Goal: Book appointment/travel/reservation

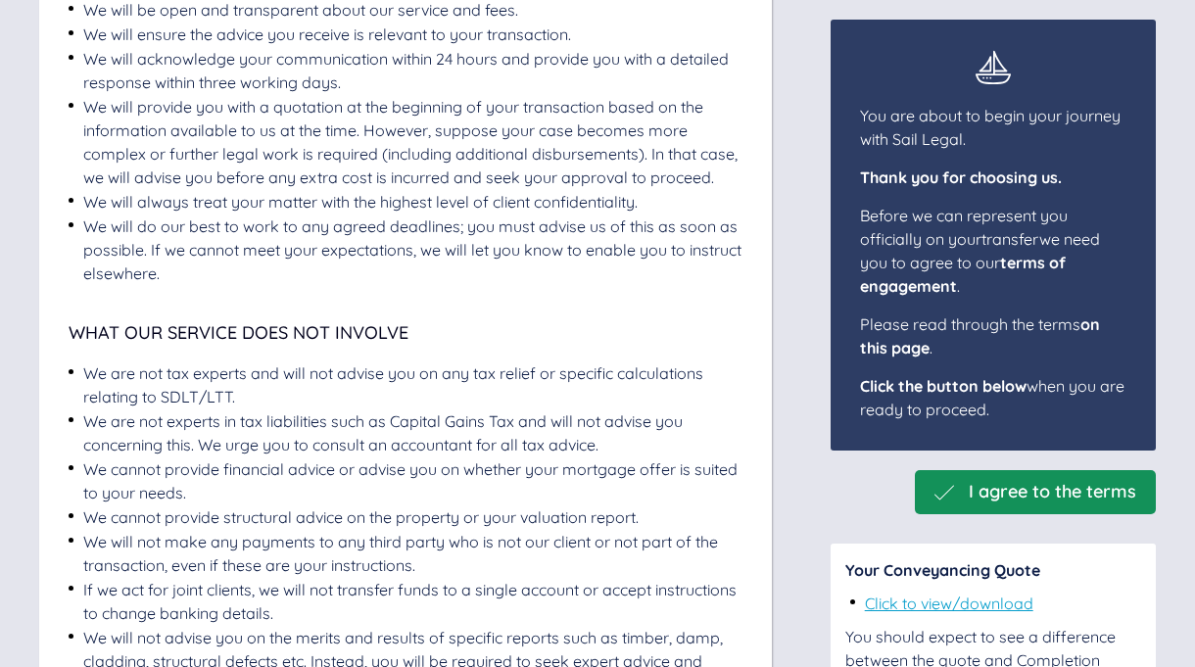
scroll to position [911, 0]
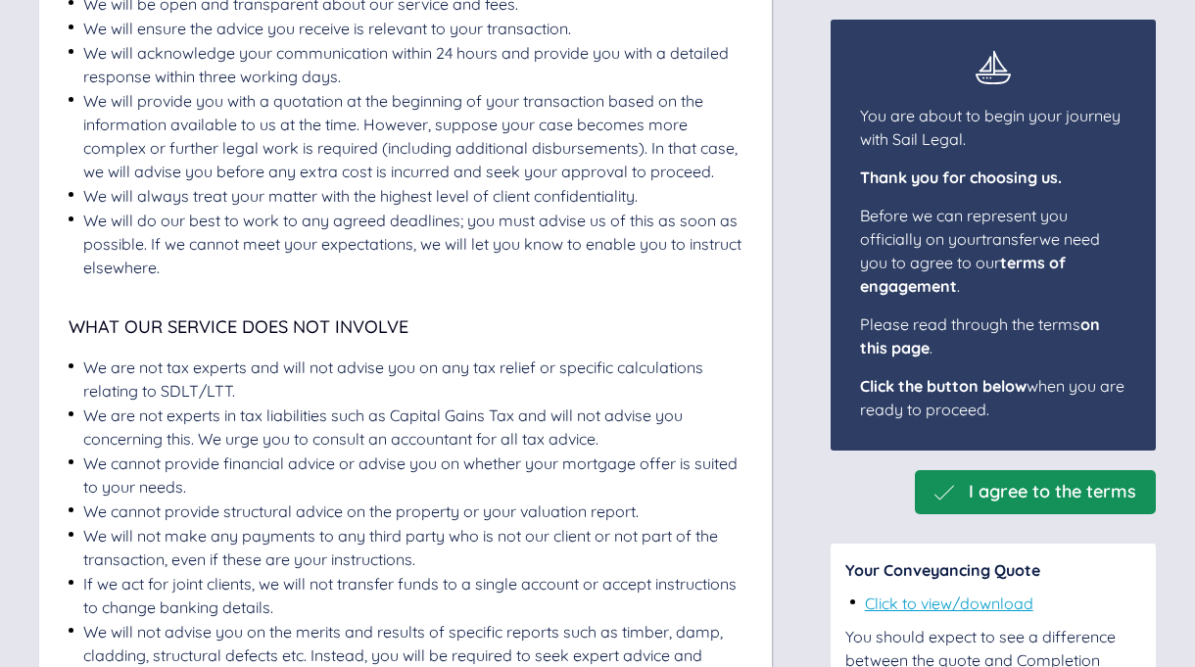
click at [1052, 492] on span "I agree to the terms" at bounding box center [1053, 492] width 168 height 21
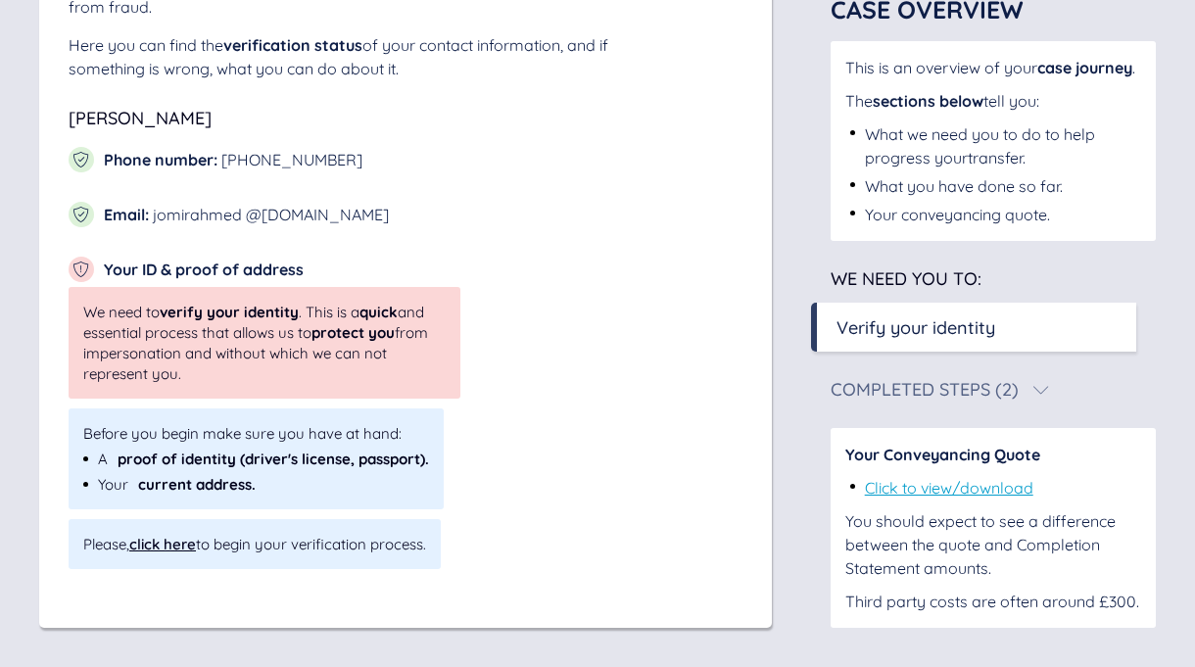
scroll to position [302, 0]
click at [170, 547] on div "click here" at bounding box center [162, 544] width 67 height 19
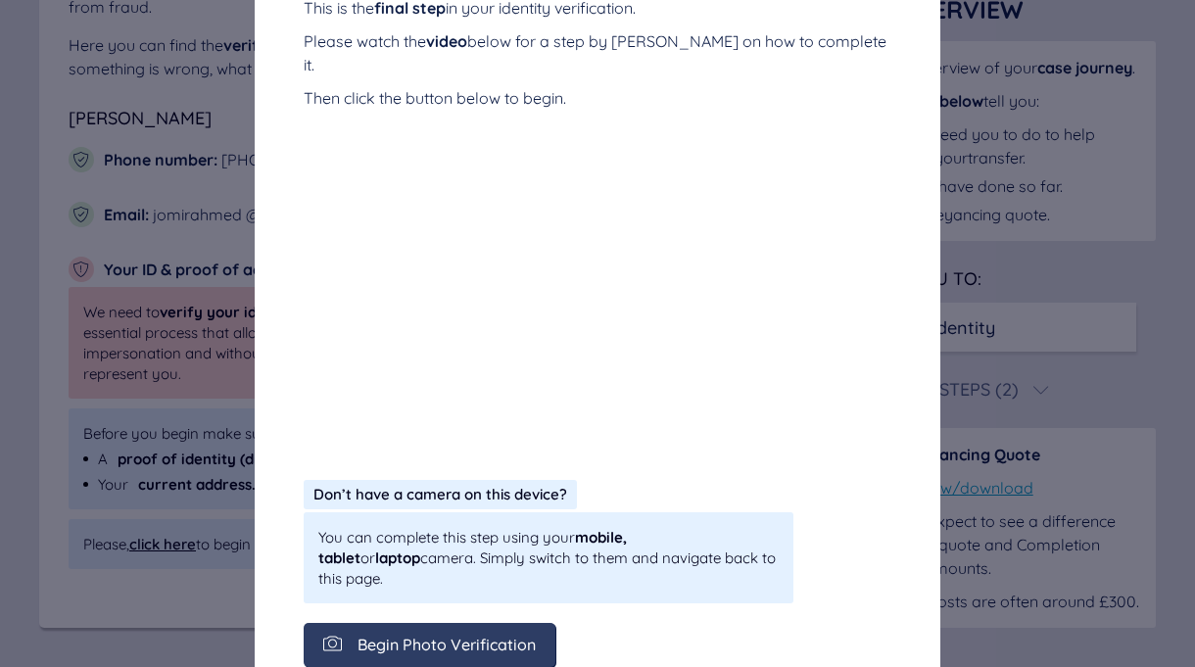
scroll to position [408, 0]
click at [408, 636] on span "Begin Photo Verification" at bounding box center [447, 645] width 178 height 18
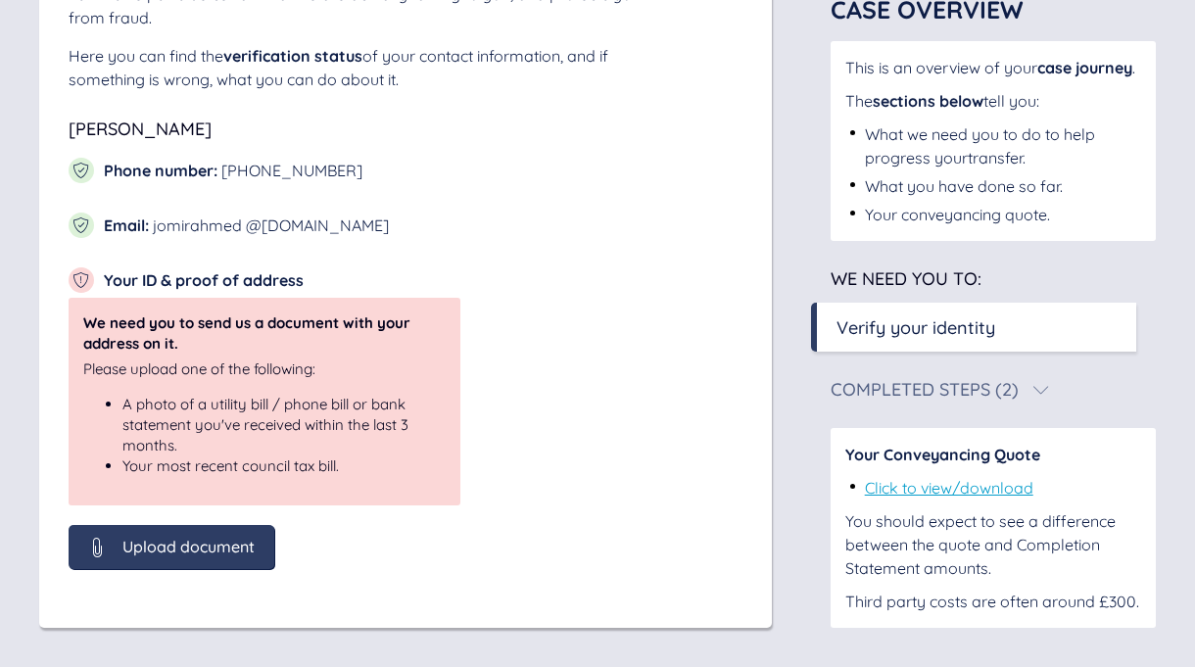
scroll to position [291, 0]
click at [169, 550] on span "Upload document" at bounding box center [188, 547] width 132 height 18
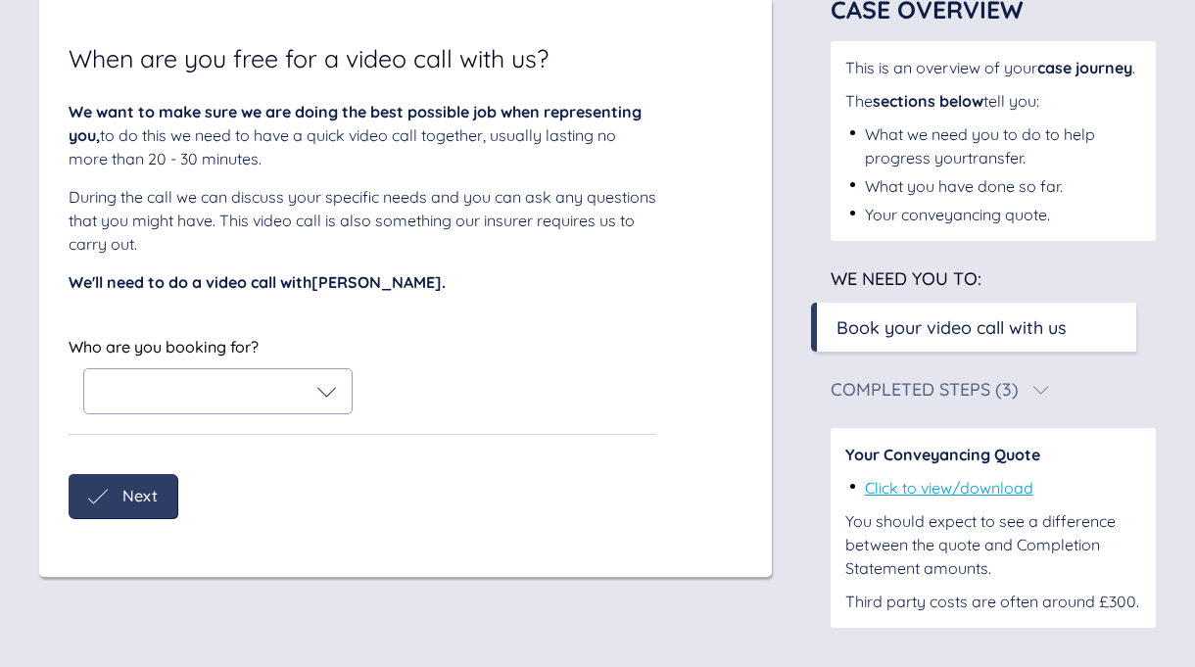
click at [322, 382] on icon at bounding box center [327, 392] width 20 height 20
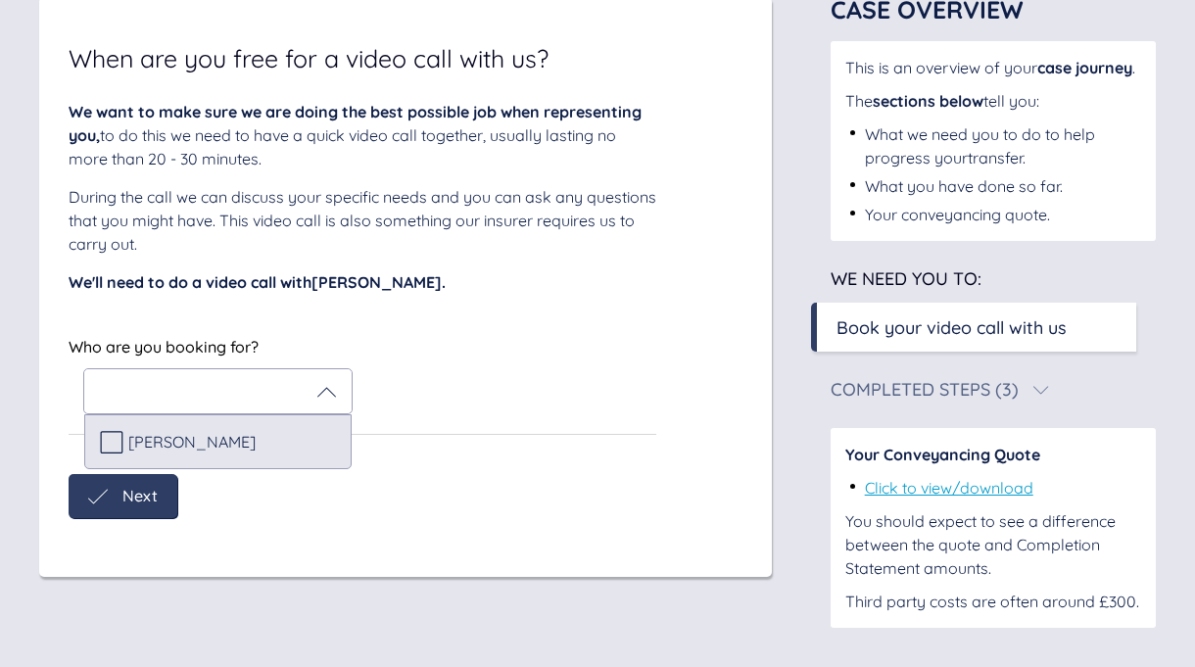
click at [116, 430] on icon at bounding box center [112, 442] width 24 height 24
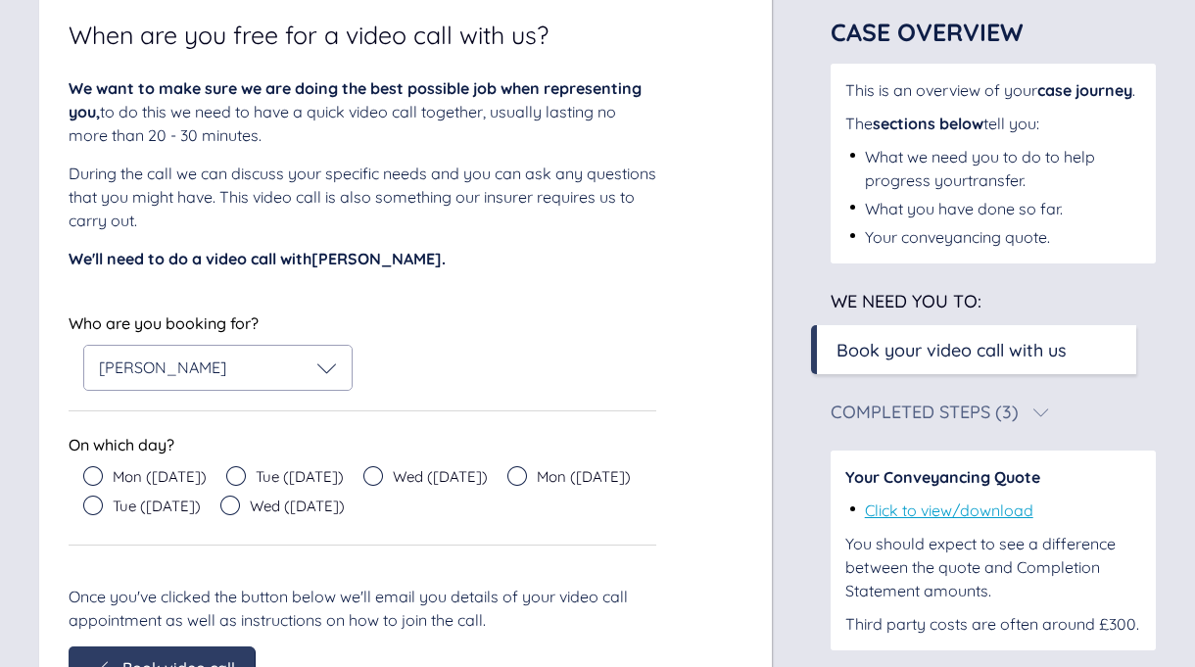
click at [538, 351] on div "Who are you booking for? [PERSON_NAME]" at bounding box center [363, 350] width 588 height 81
click at [90, 476] on icon at bounding box center [93, 476] width 20 height 20
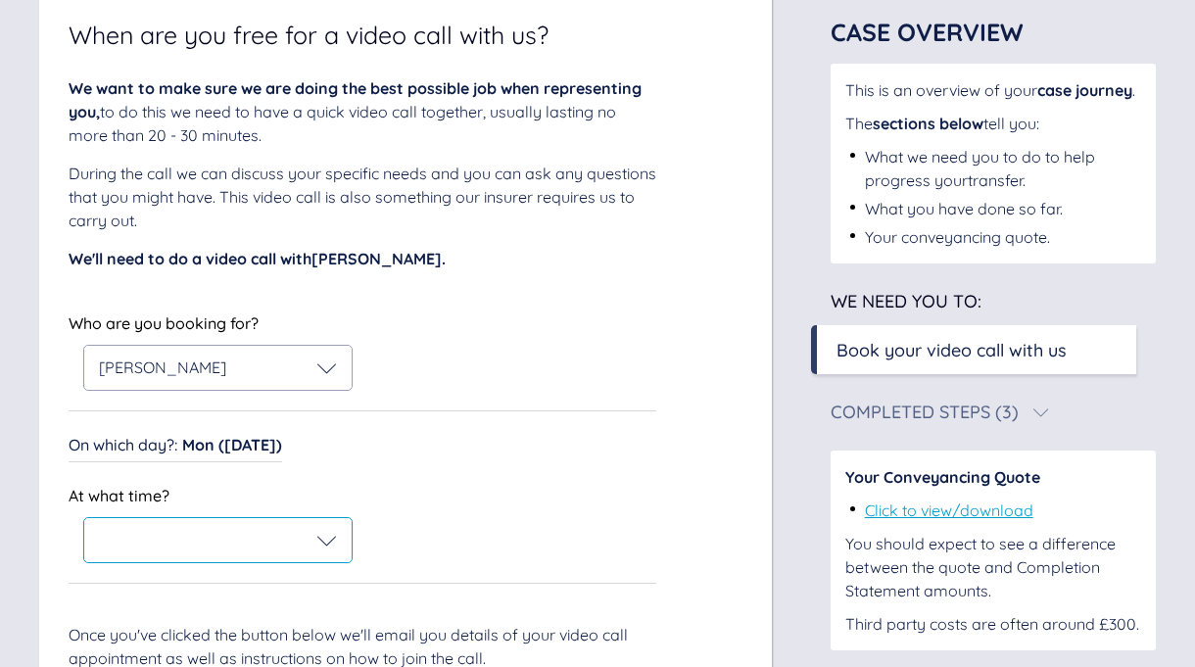
click at [324, 544] on icon at bounding box center [327, 541] width 20 height 20
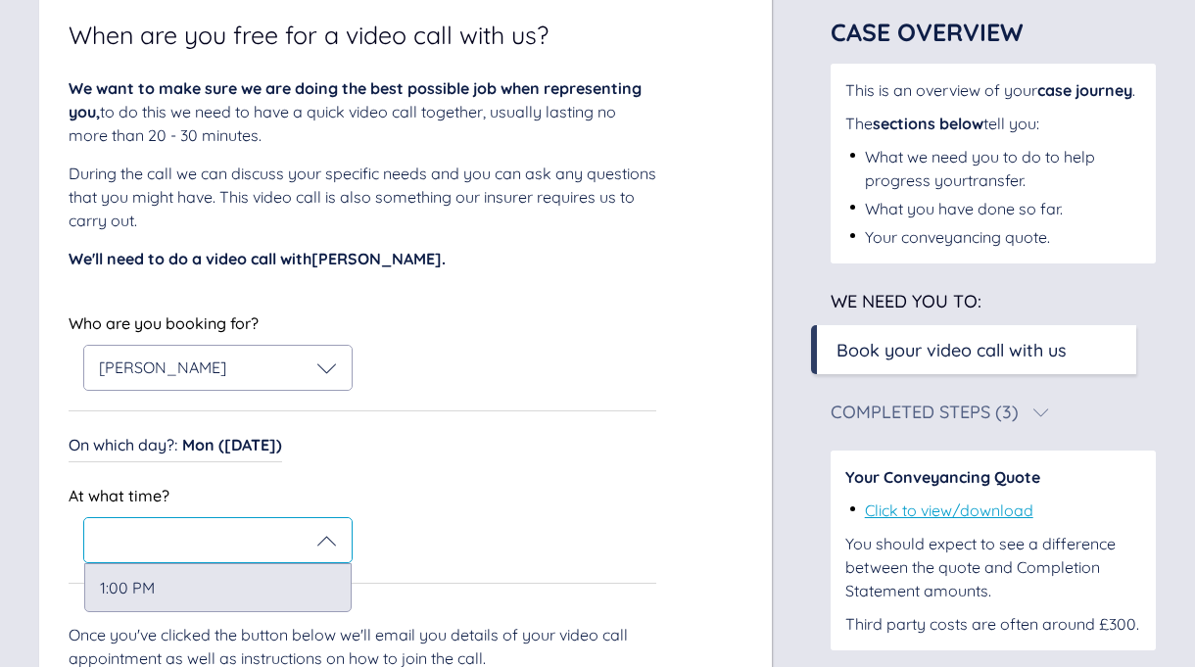
click at [206, 590] on div "1:00 PM" at bounding box center [217, 587] width 267 height 49
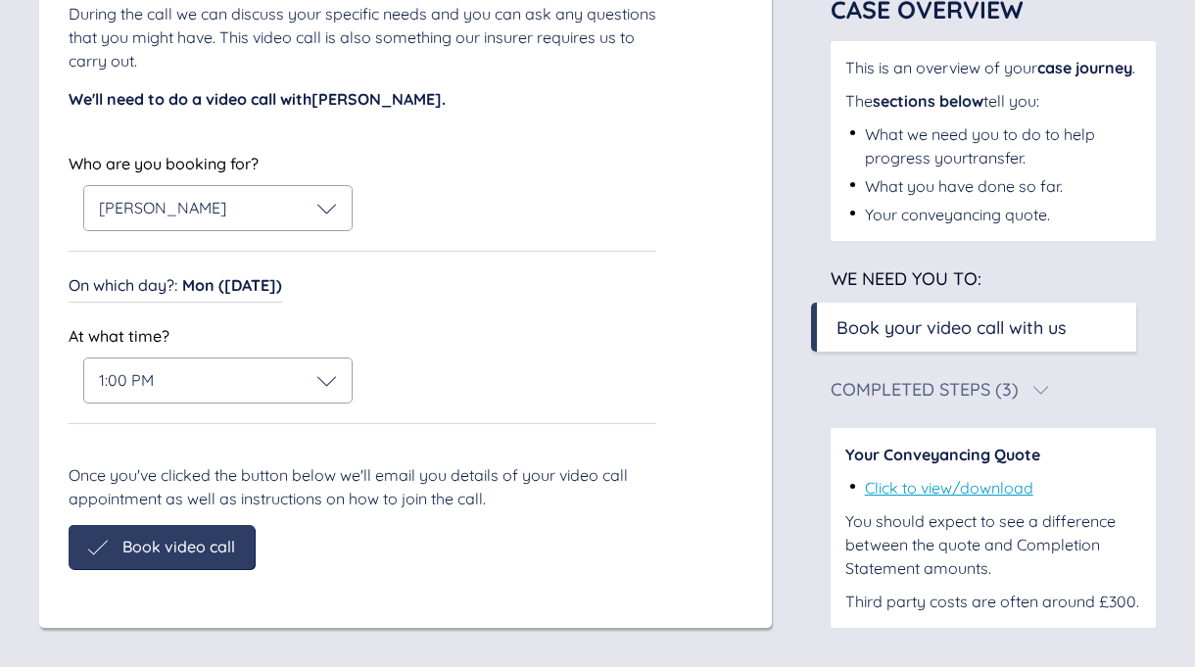
scroll to position [263, 0]
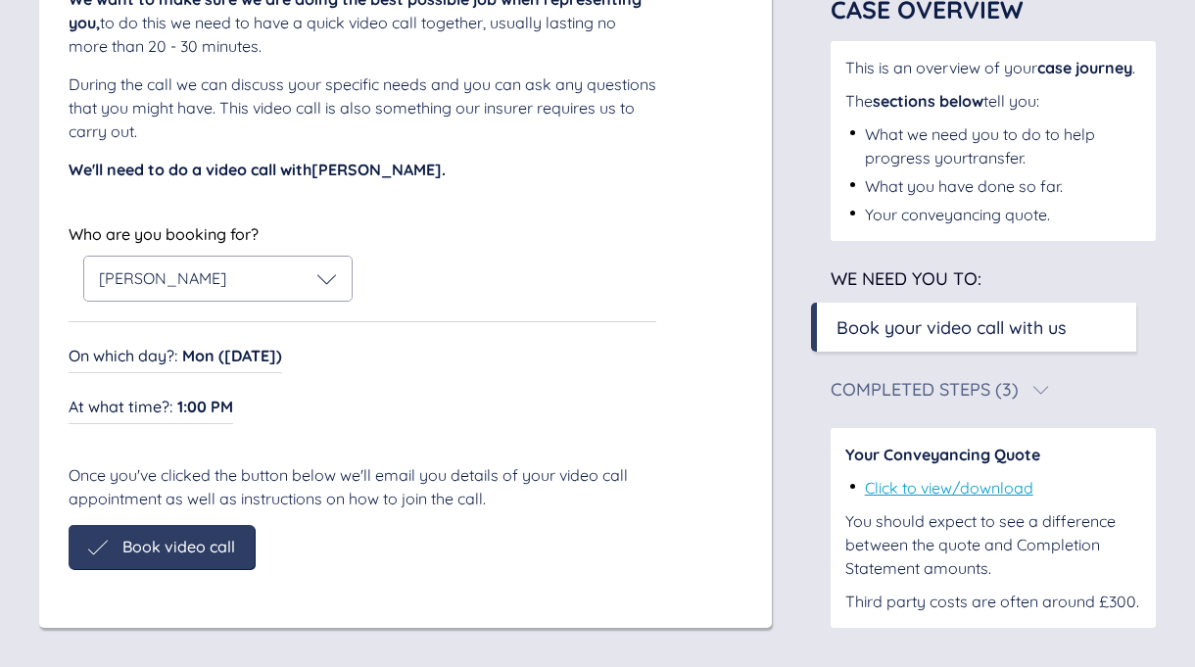
click at [179, 553] on span "Book video call" at bounding box center [178, 547] width 113 height 18
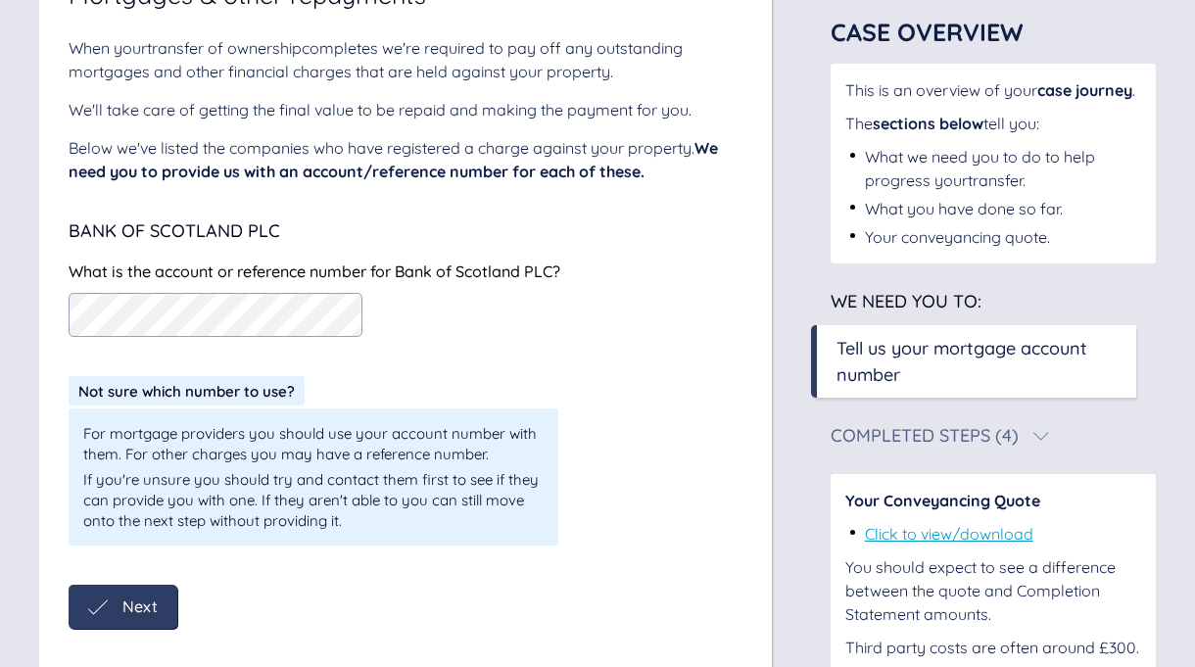
scroll to position [217, 0]
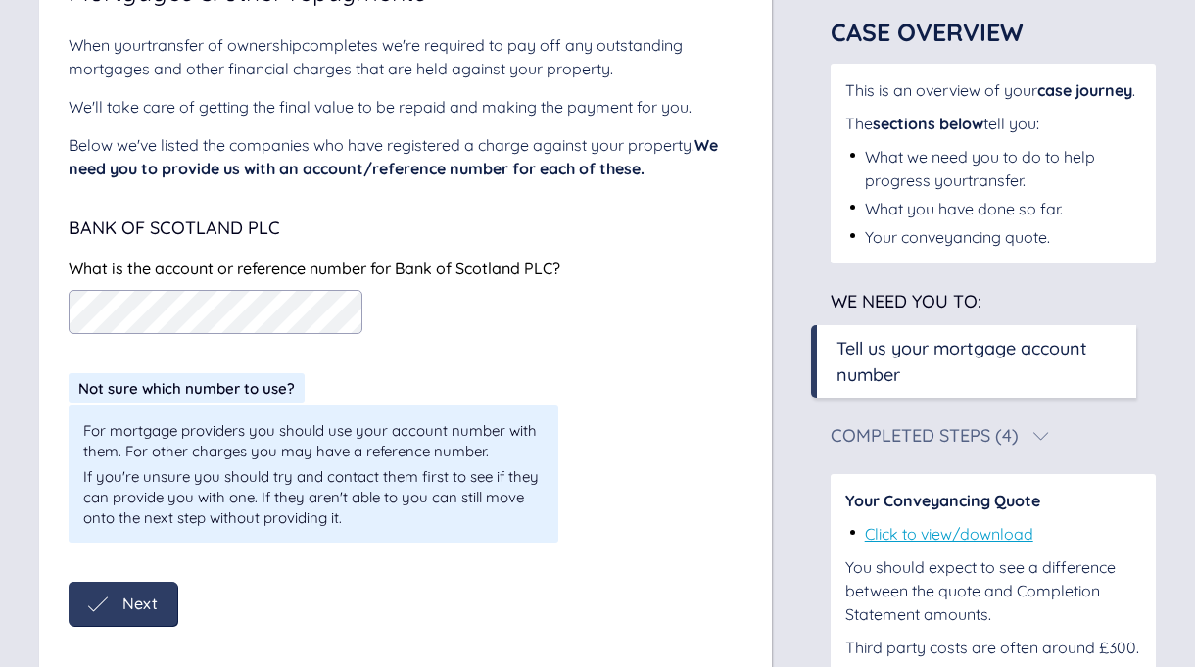
click at [139, 606] on span "Next" at bounding box center [139, 604] width 35 height 18
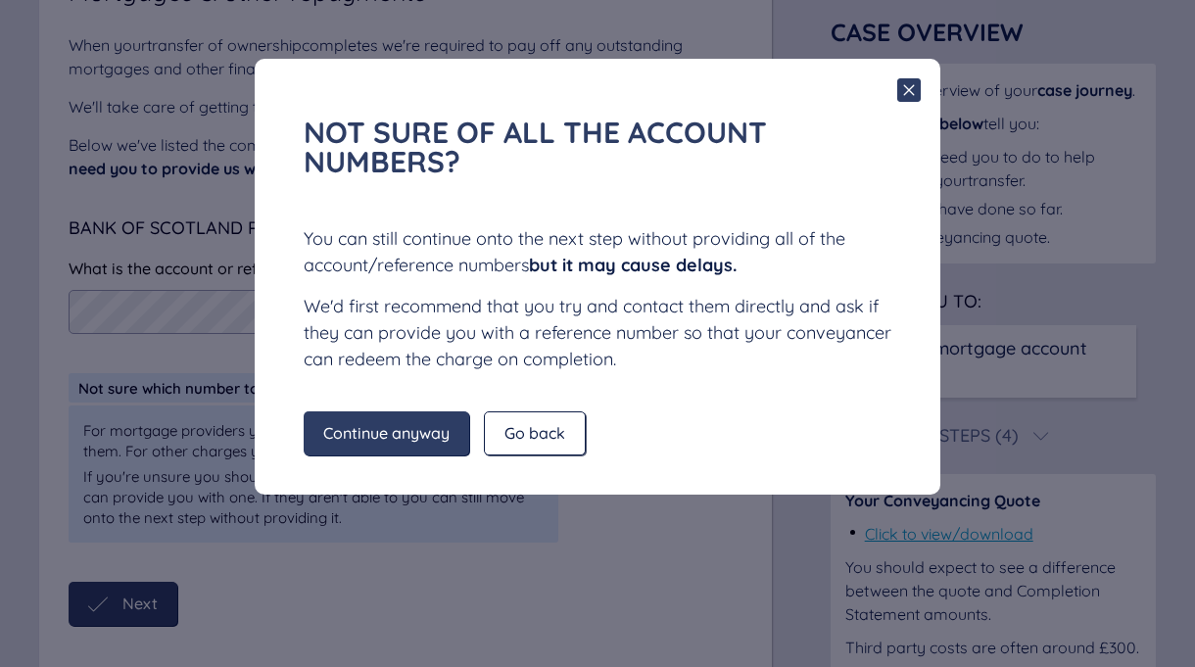
click at [393, 432] on span "Continue anyway" at bounding box center [386, 433] width 126 height 18
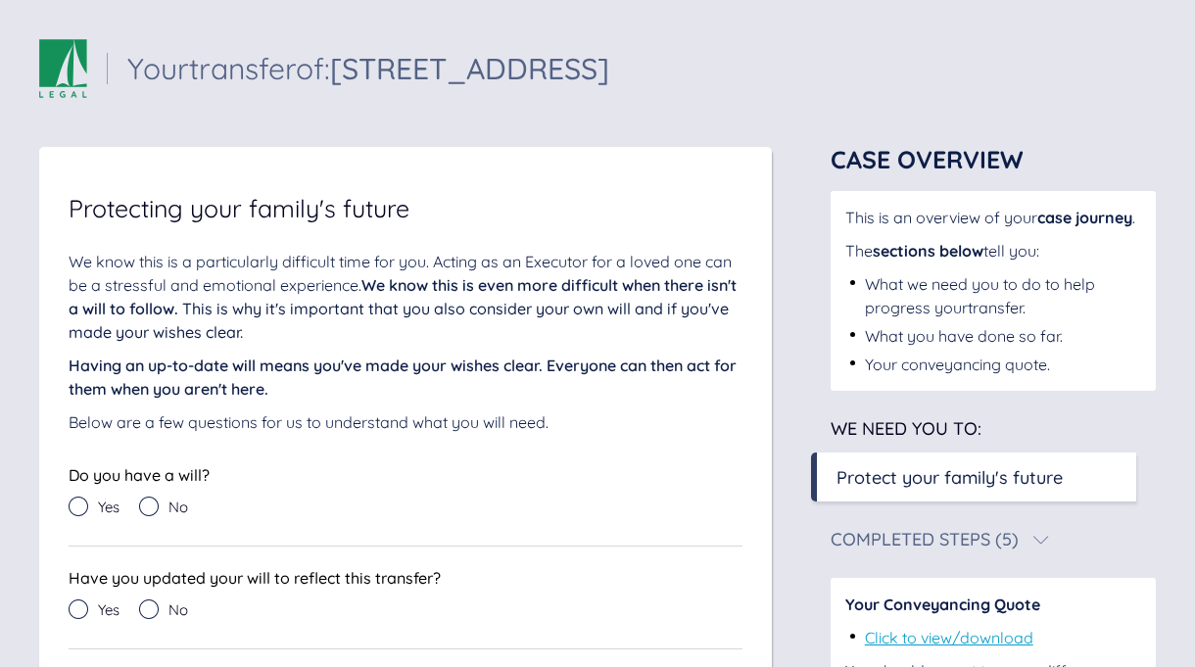
scroll to position [0, 0]
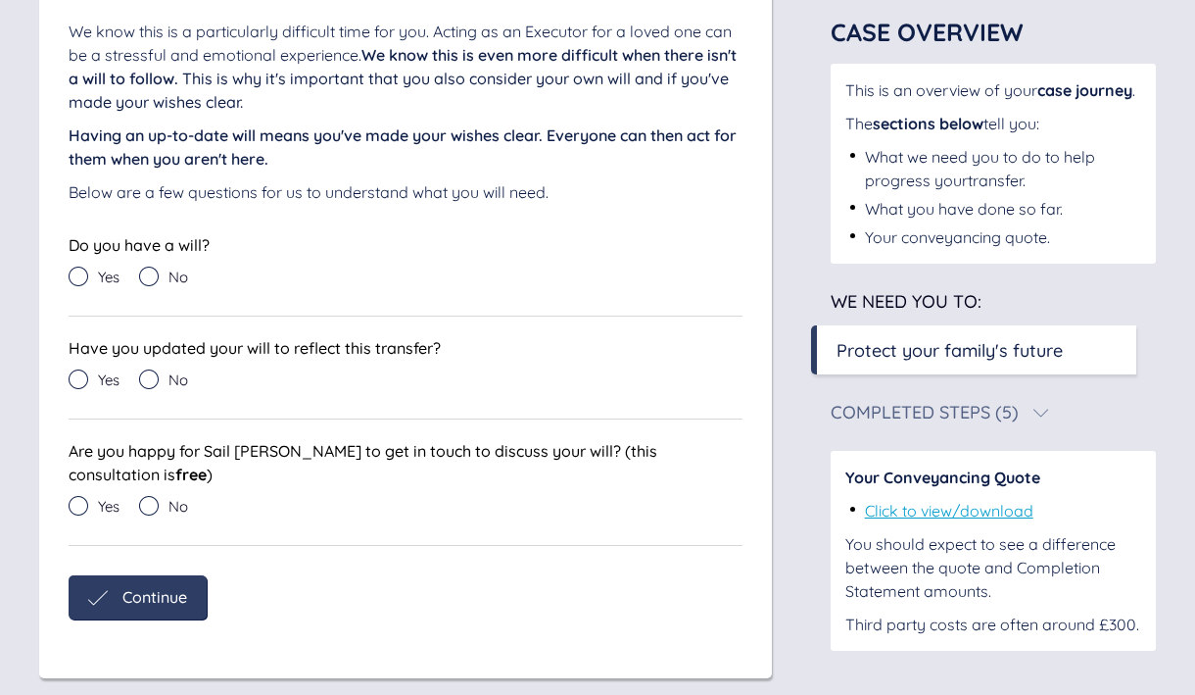
scroll to position [229, 0]
click at [149, 276] on icon at bounding box center [149, 277] width 20 height 20
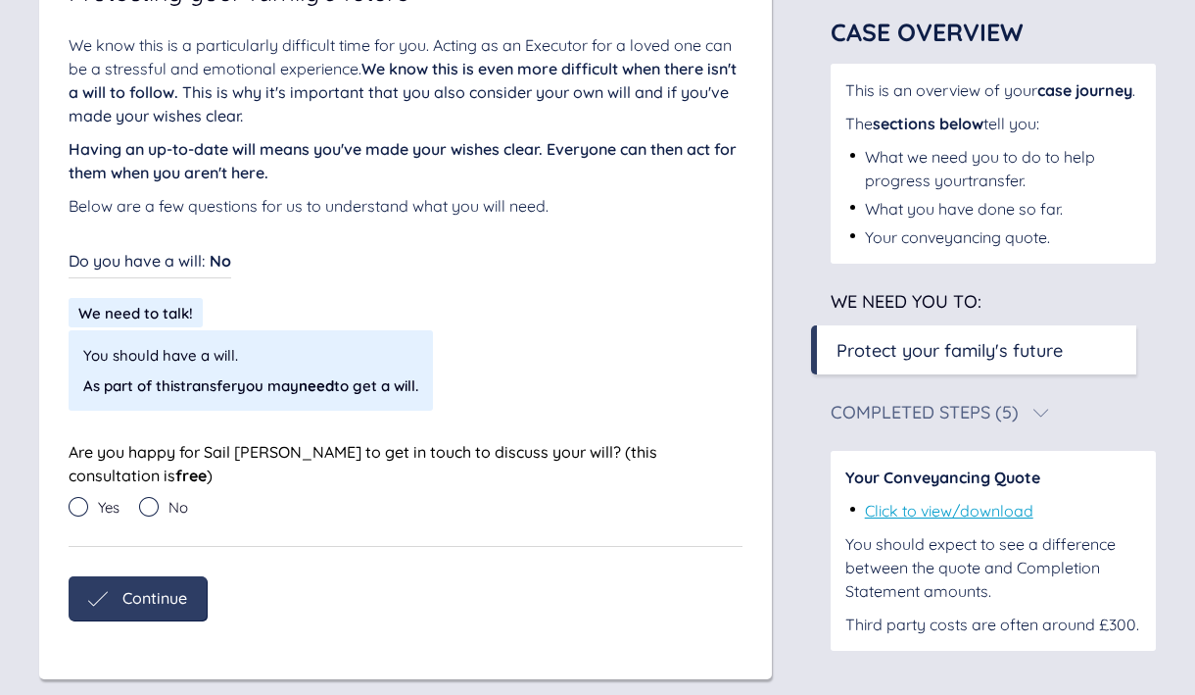
click at [373, 286] on div "Do you have a will : No Do you have a will : No We need to talk! You should hav…" at bounding box center [406, 397] width 674 height 300
click at [274, 287] on div "Do you have a will : No Do you have a will : No We need to talk! You should hav…" at bounding box center [406, 397] width 674 height 300
click at [157, 497] on icon at bounding box center [149, 507] width 20 height 20
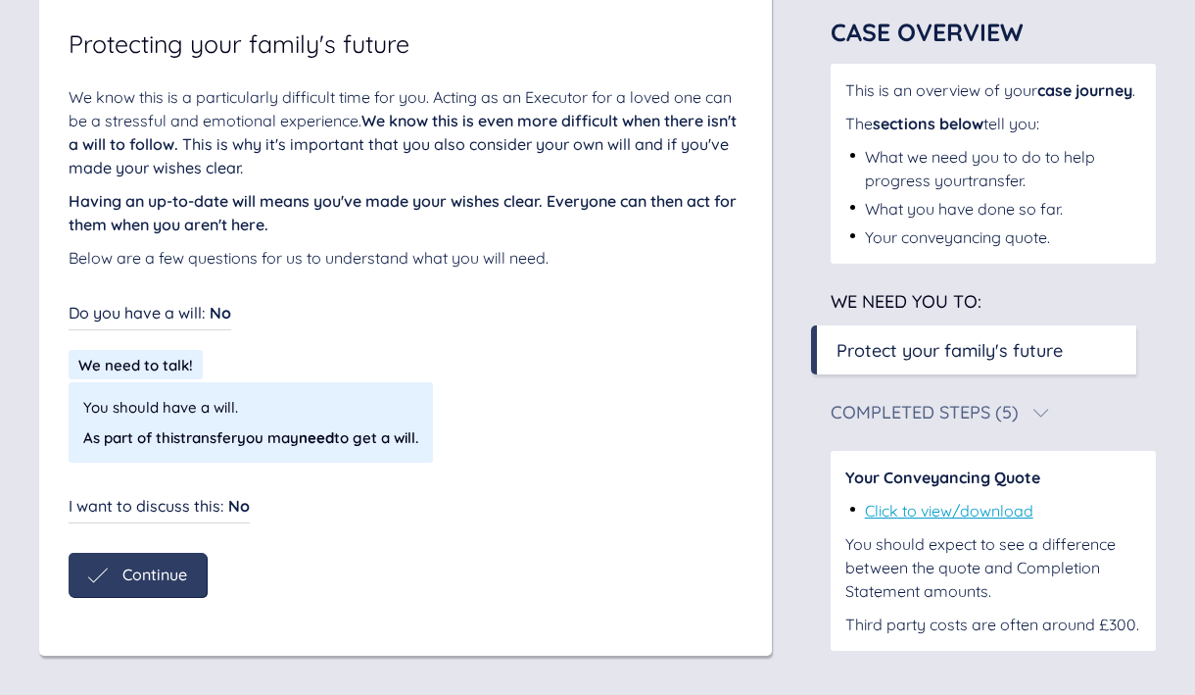
click at [138, 578] on span "Continue" at bounding box center [154, 574] width 65 height 18
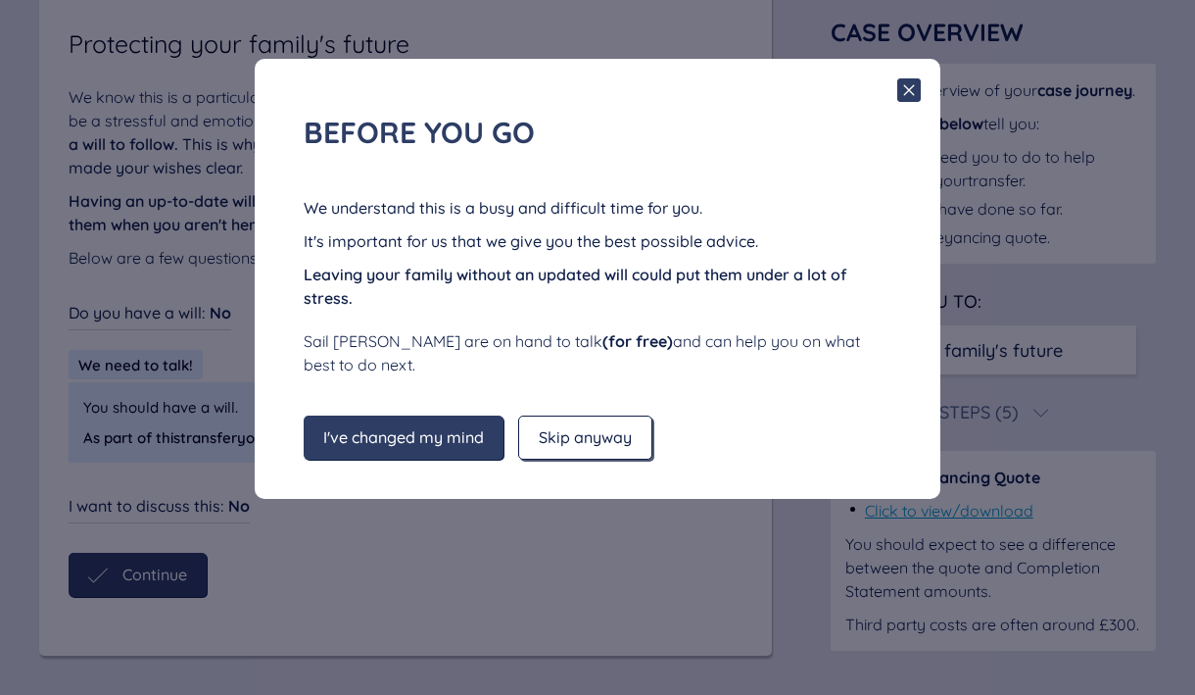
click at [580, 442] on span "Skip anyway" at bounding box center [585, 437] width 93 height 18
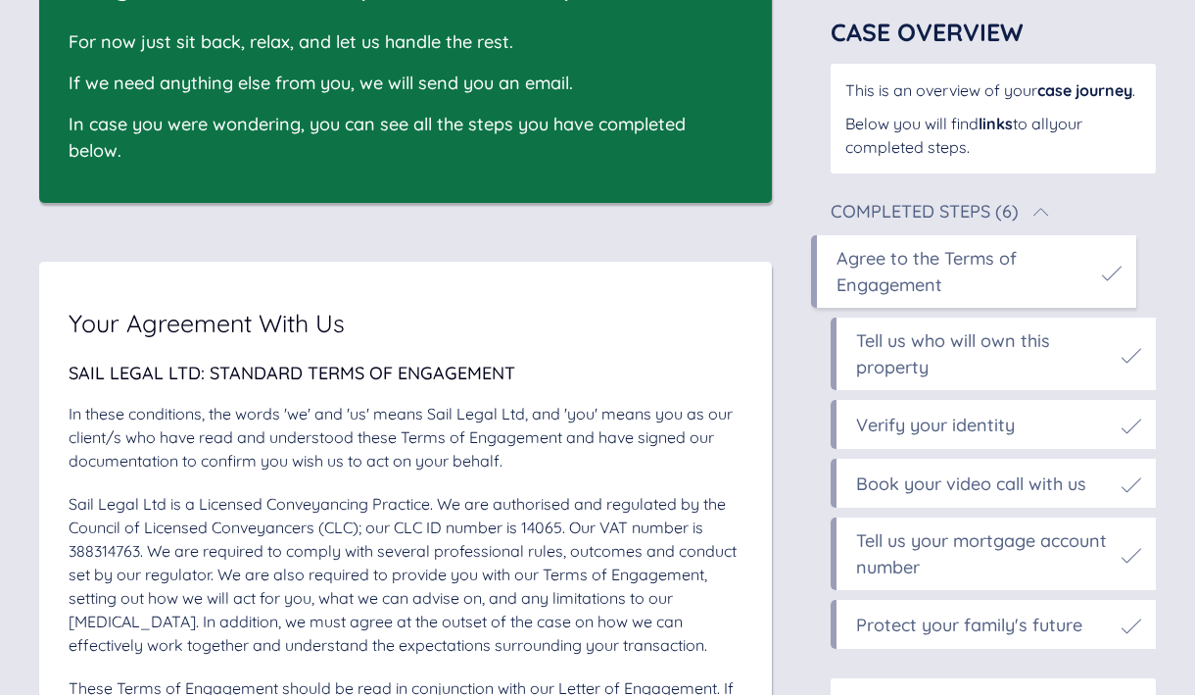
scroll to position [239, 0]
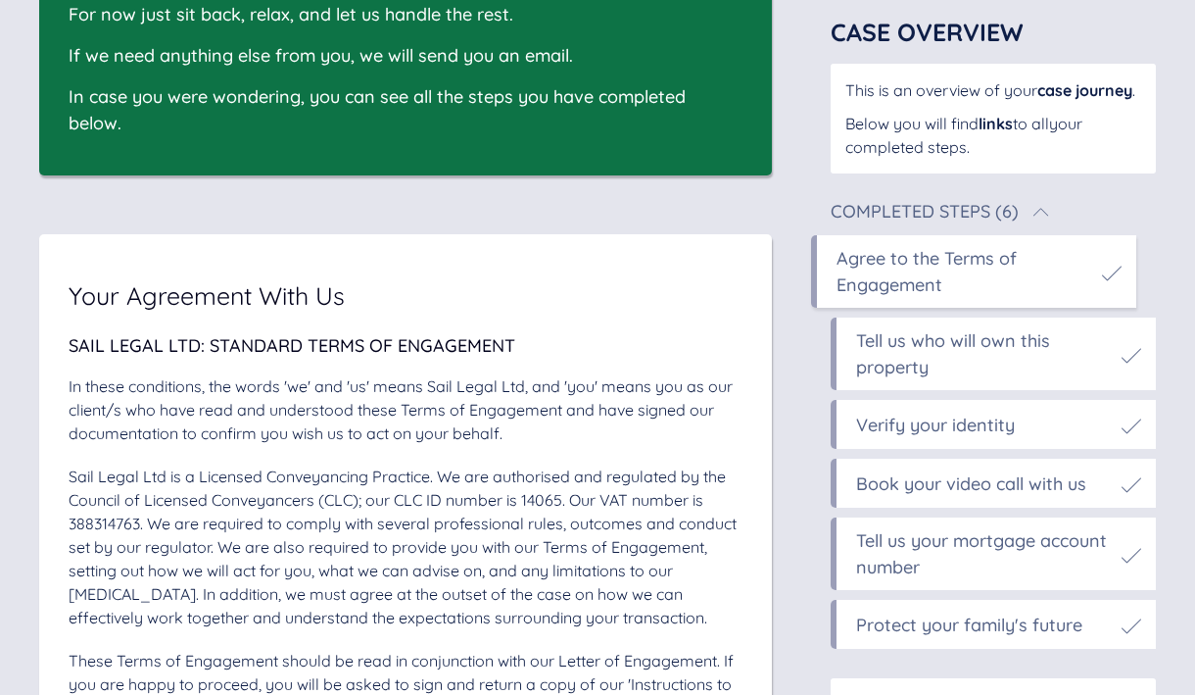
click at [994, 557] on div "Tell us your mortgage account number" at bounding box center [984, 553] width 256 height 53
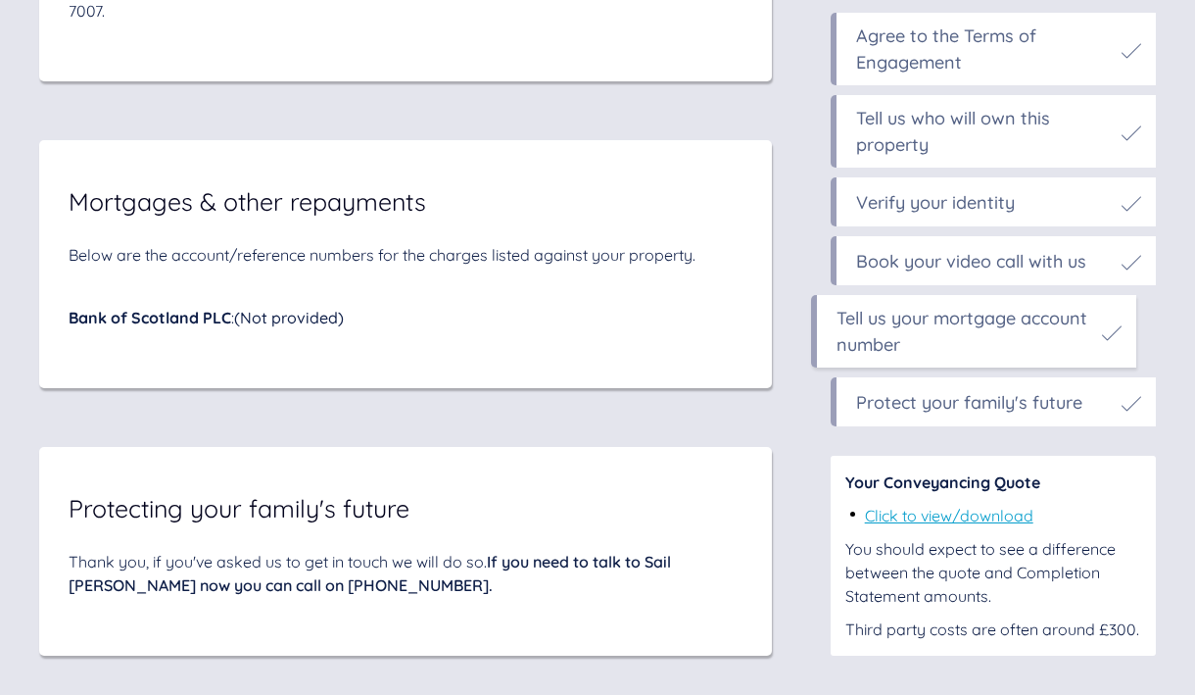
click at [314, 322] on span "(Not provided)" at bounding box center [289, 318] width 110 height 20
click at [275, 319] on span "(Not provided)" at bounding box center [289, 318] width 110 height 20
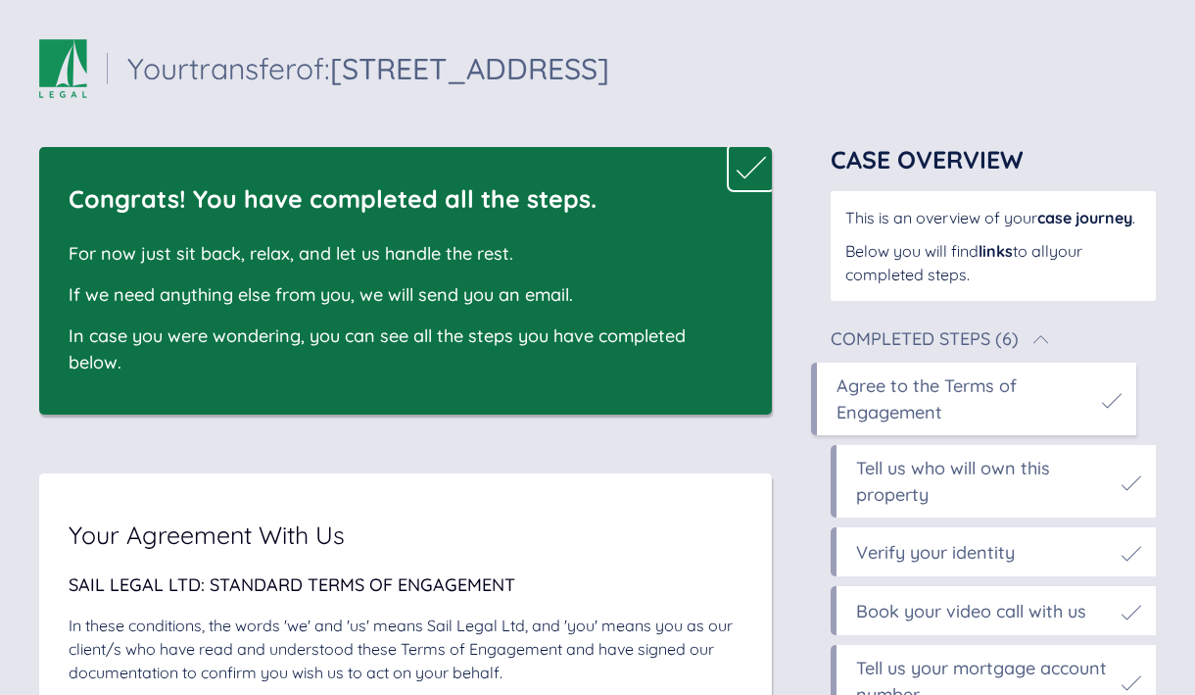
scroll to position [0, 0]
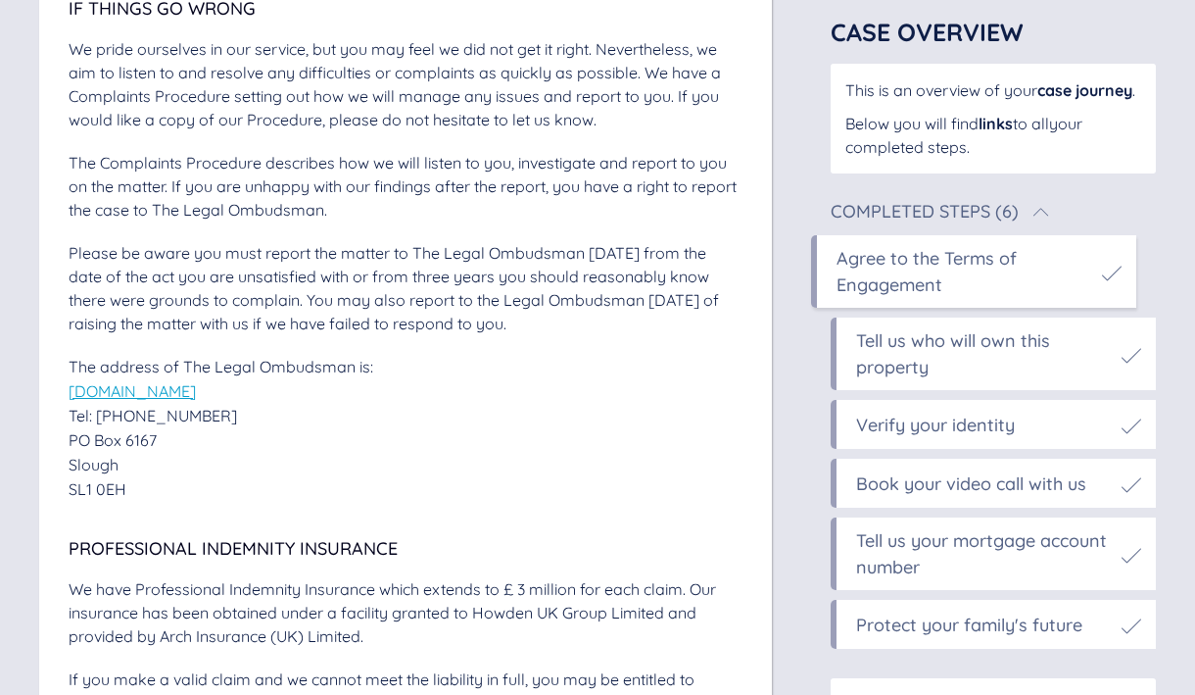
click at [1011, 580] on div "Tell us your mortgage account number" at bounding box center [984, 553] width 256 height 53
